Goal: Information Seeking & Learning: Learn about a topic

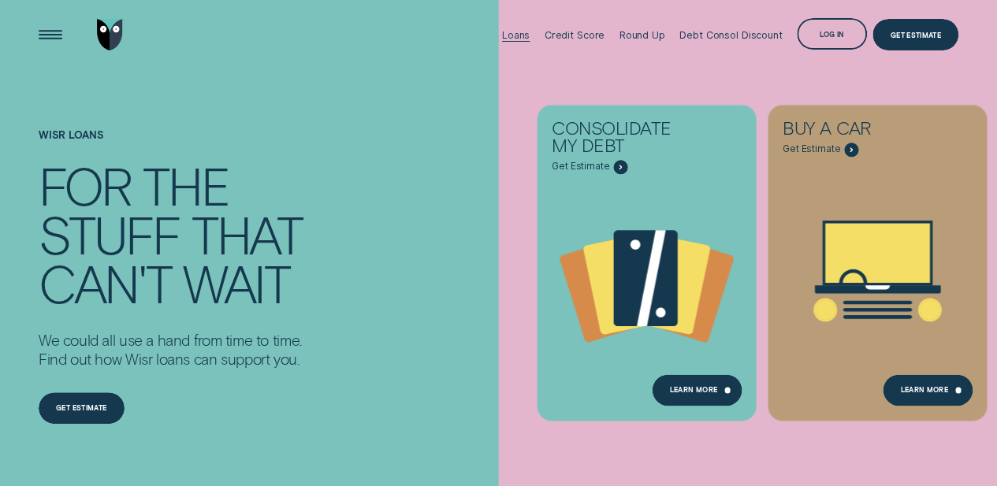
click at [520, 32] on div "Loans" at bounding box center [516, 35] width 28 height 12
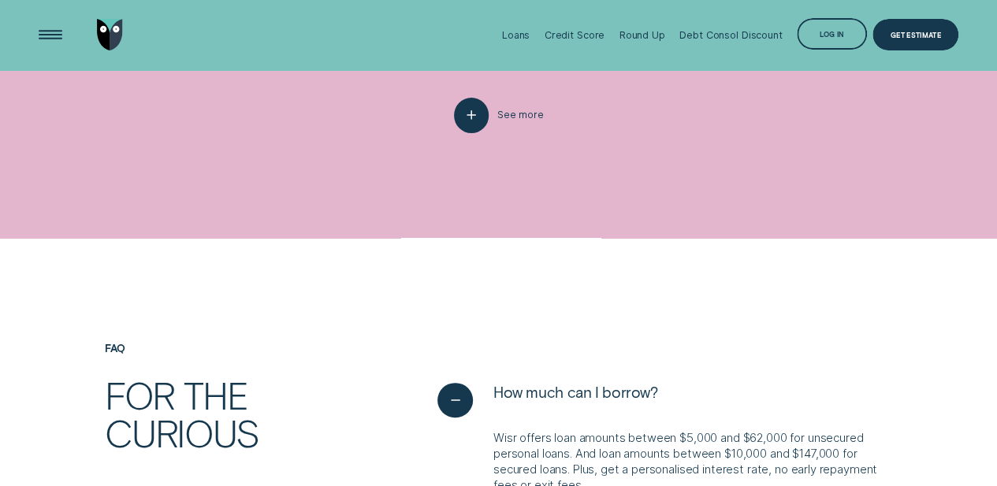
scroll to position [3019, 0]
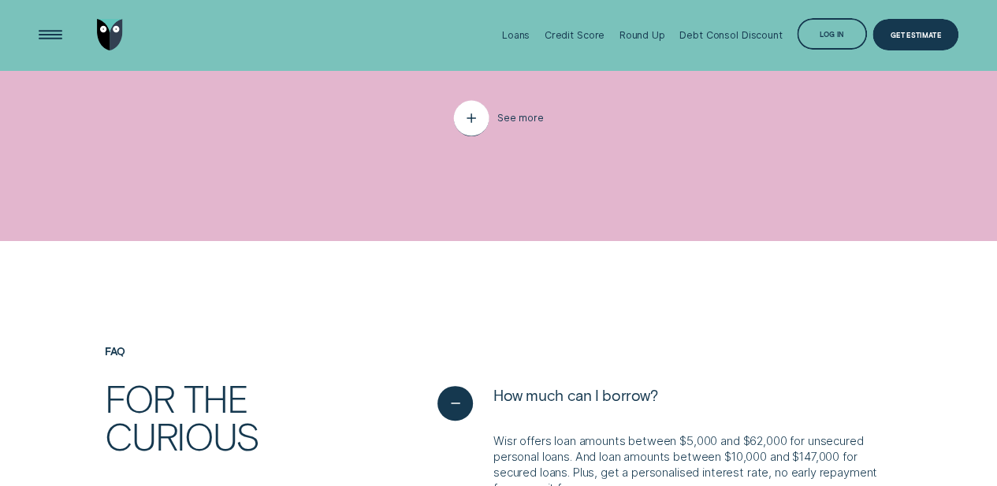
click at [464, 136] on div "button" at bounding box center [470, 118] width 35 height 35
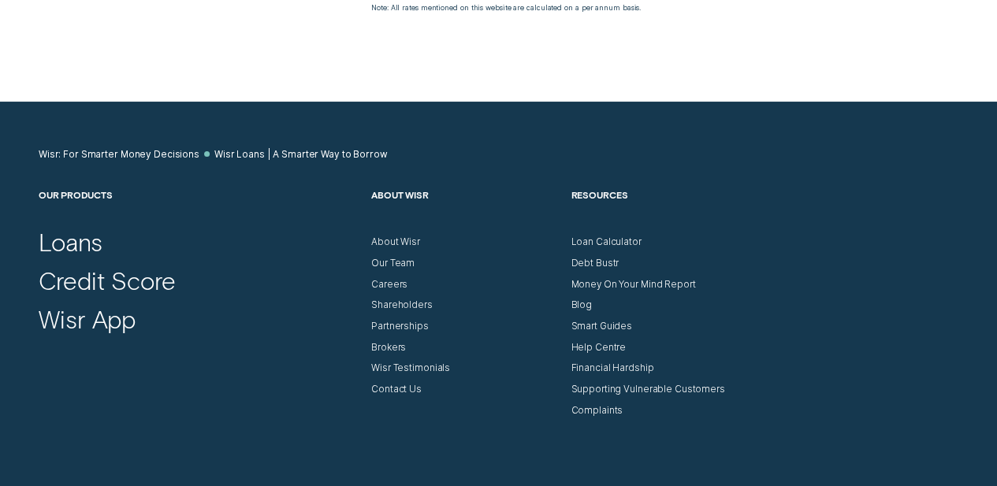
scroll to position [5538, 0]
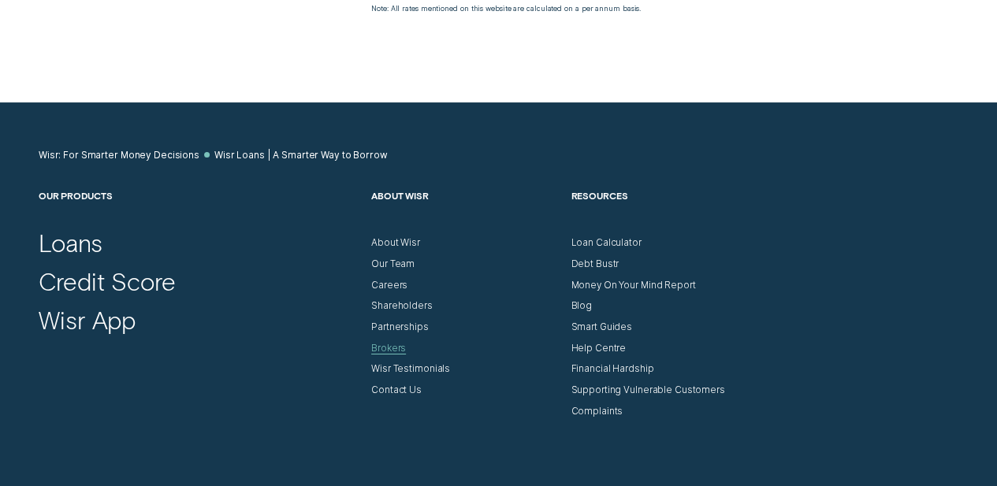
click at [389, 355] on div "Brokers" at bounding box center [388, 349] width 35 height 12
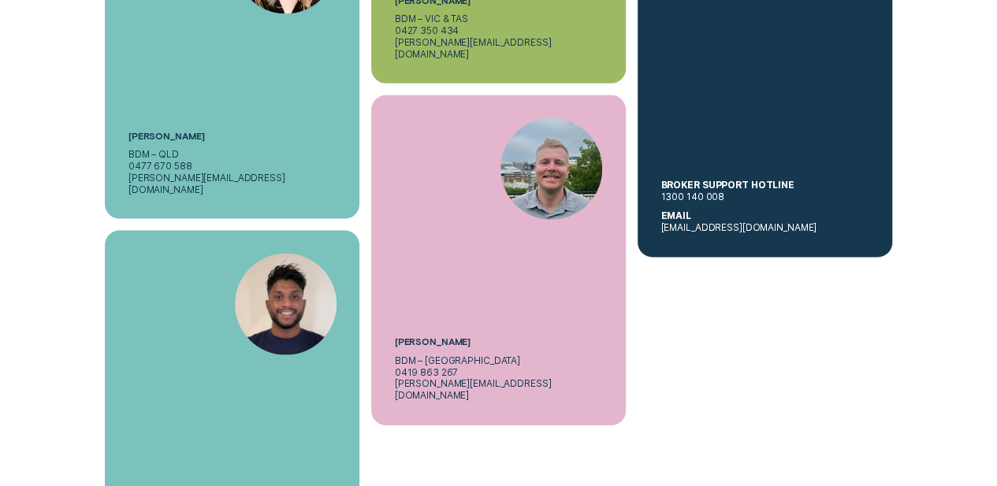
scroll to position [4761, 0]
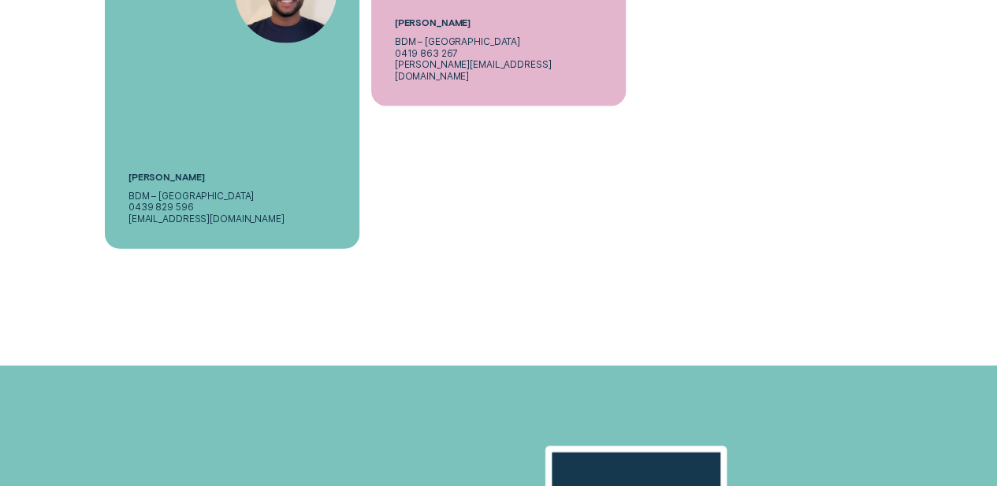
drag, startPoint x: 396, startPoint y: 237, endPoint x: 324, endPoint y: 310, distance: 102.6
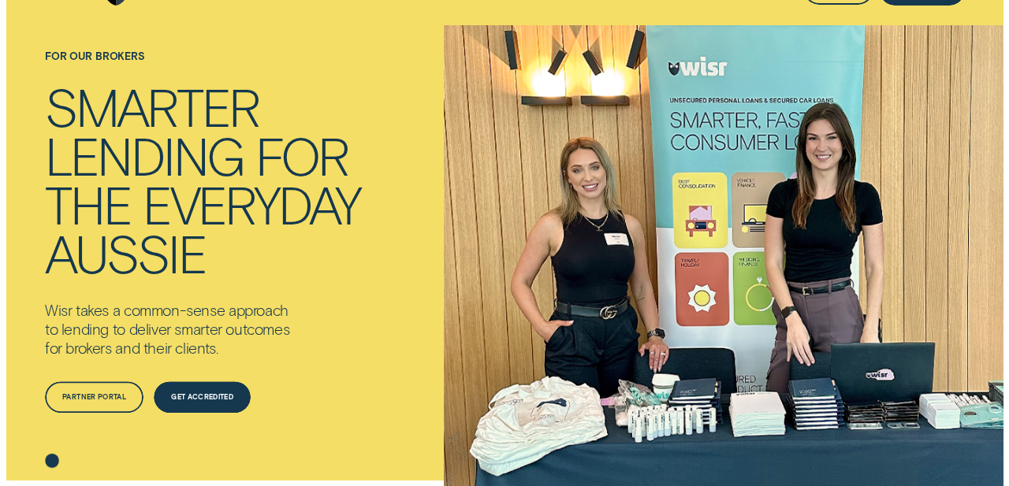
scroll to position [0, 0]
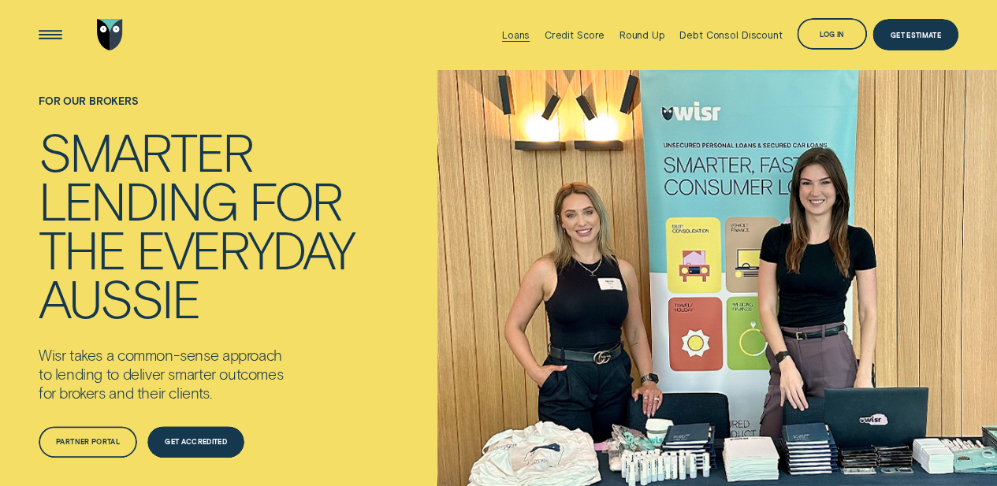
click at [519, 34] on div "Loans" at bounding box center [516, 35] width 28 height 12
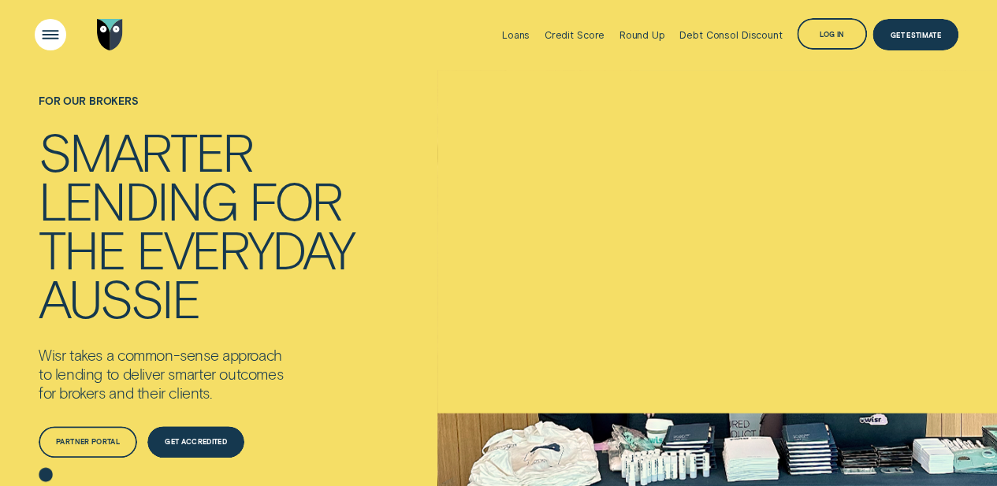
click at [54, 34] on div "Open Menu" at bounding box center [50, 35] width 45 height 45
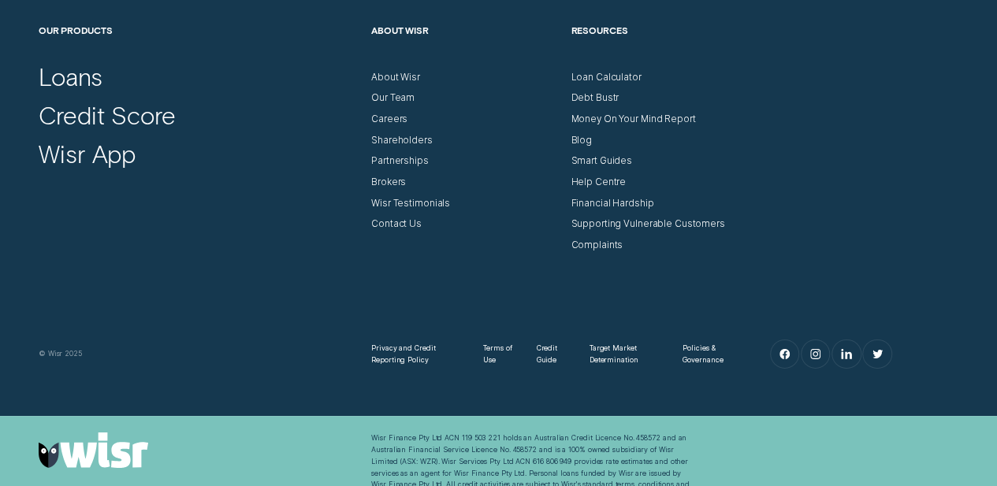
scroll to position [2472, 0]
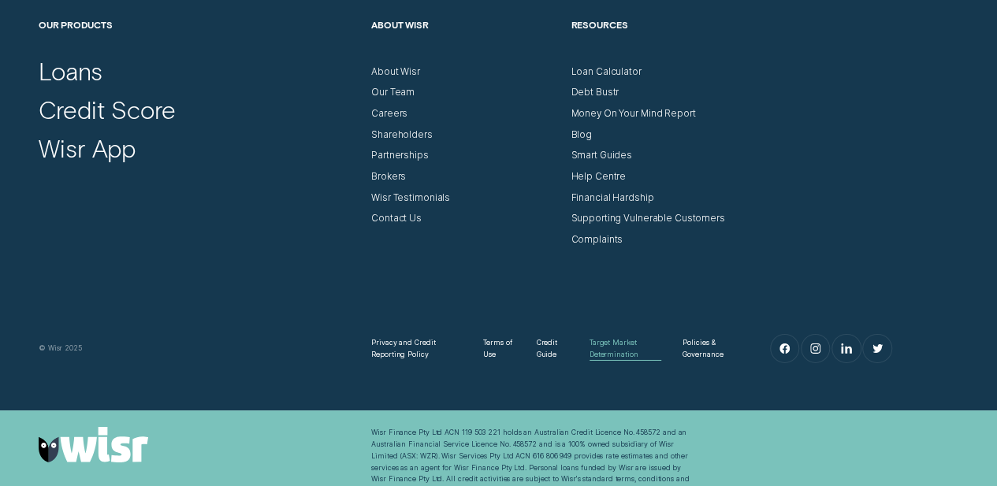
click at [609, 347] on div "Target Market Determination" at bounding box center [626, 349] width 73 height 24
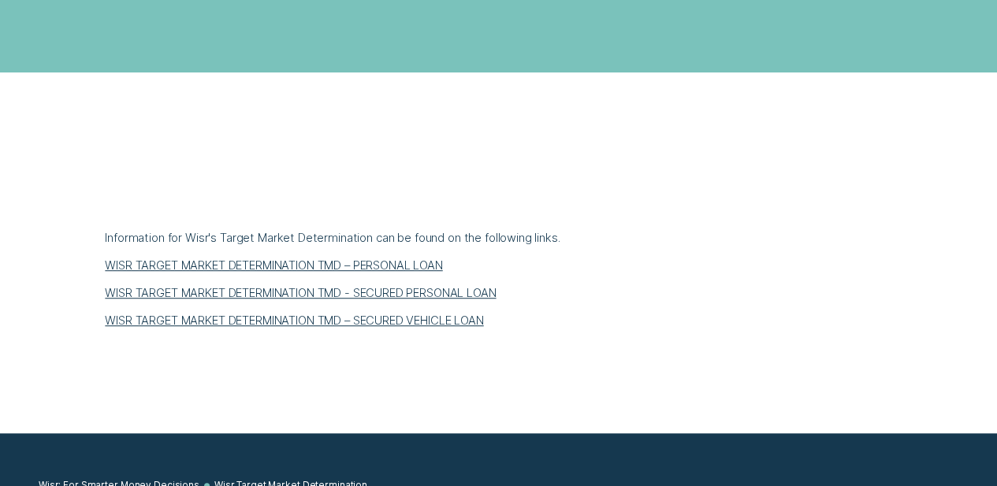
scroll to position [455, 0]
